Goal: Book appointment/travel/reservation

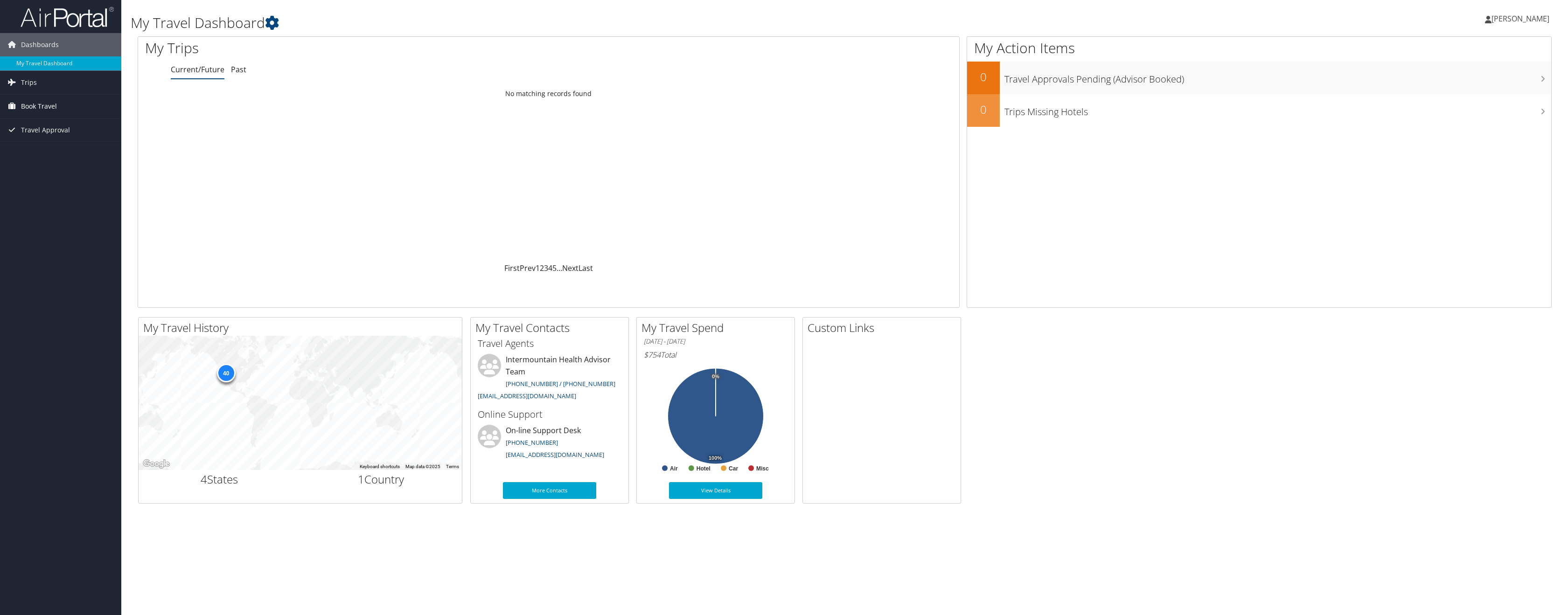
click at [52, 108] on span "Book Travel" at bounding box center [38, 106] width 36 height 23
click at [53, 155] on link "Book/Manage Online Trips" at bounding box center [60, 152] width 122 height 14
